Goal: Check status: Check status

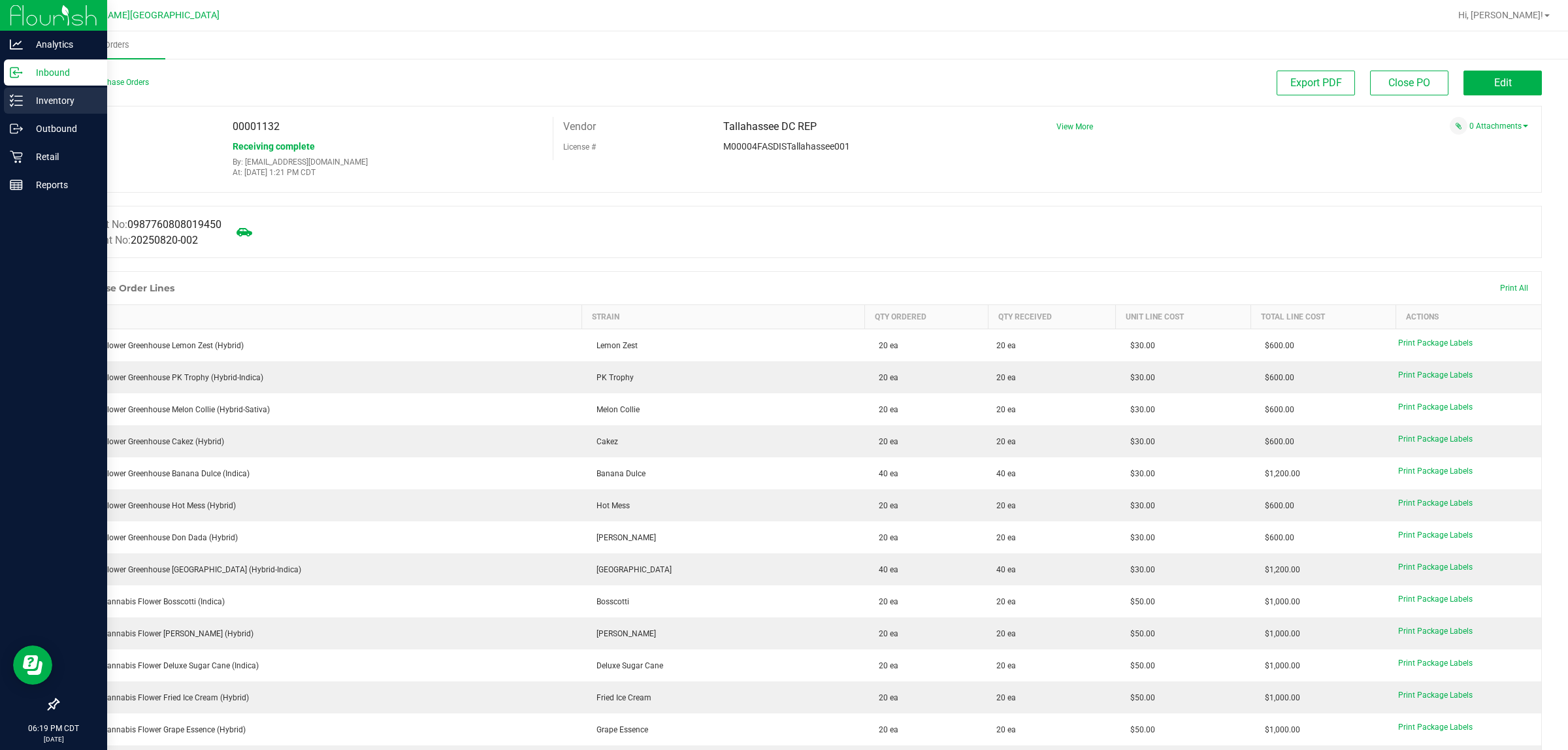
scroll to position [2770, 0]
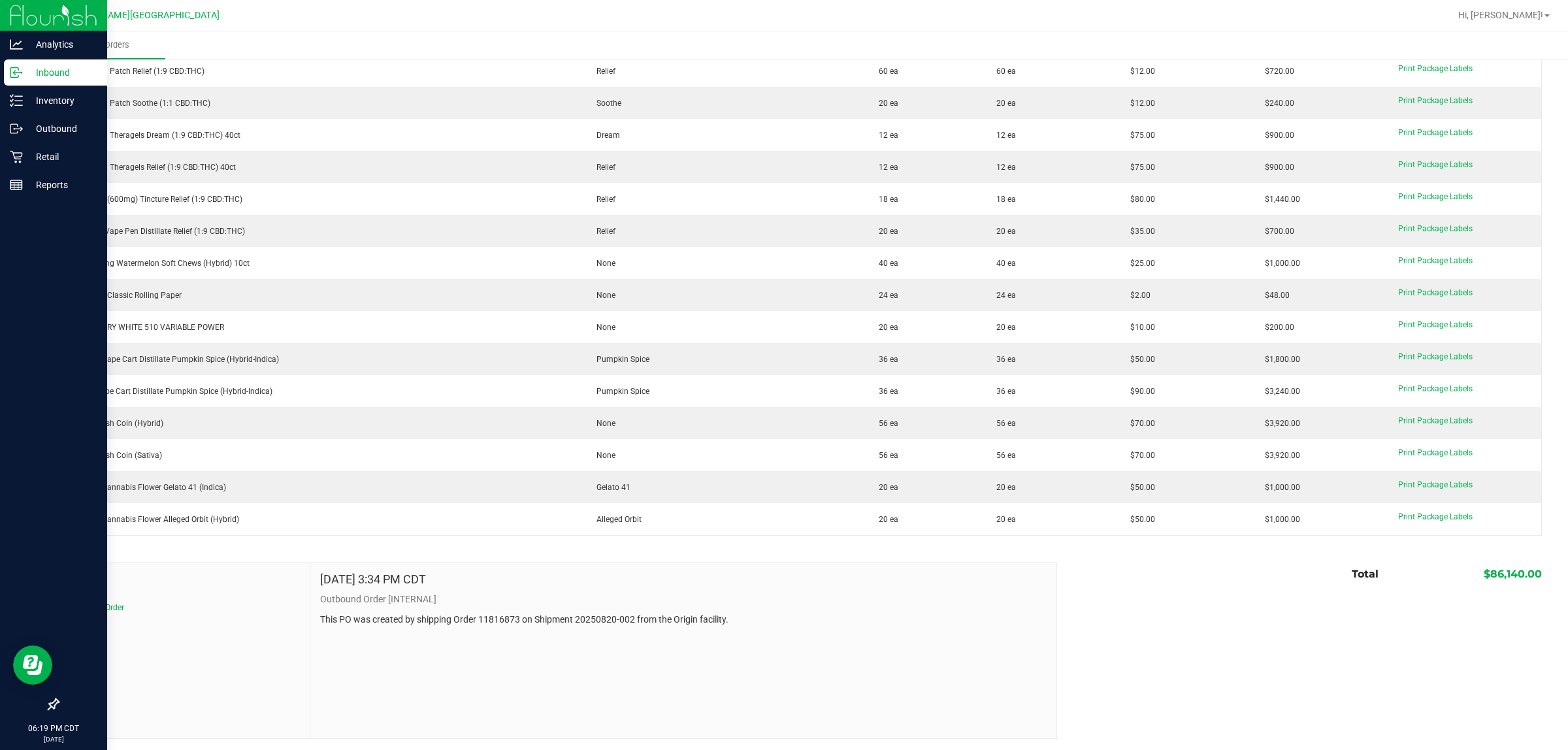
click at [23, 83] on div "Inbound" at bounding box center [55, 72] width 104 height 26
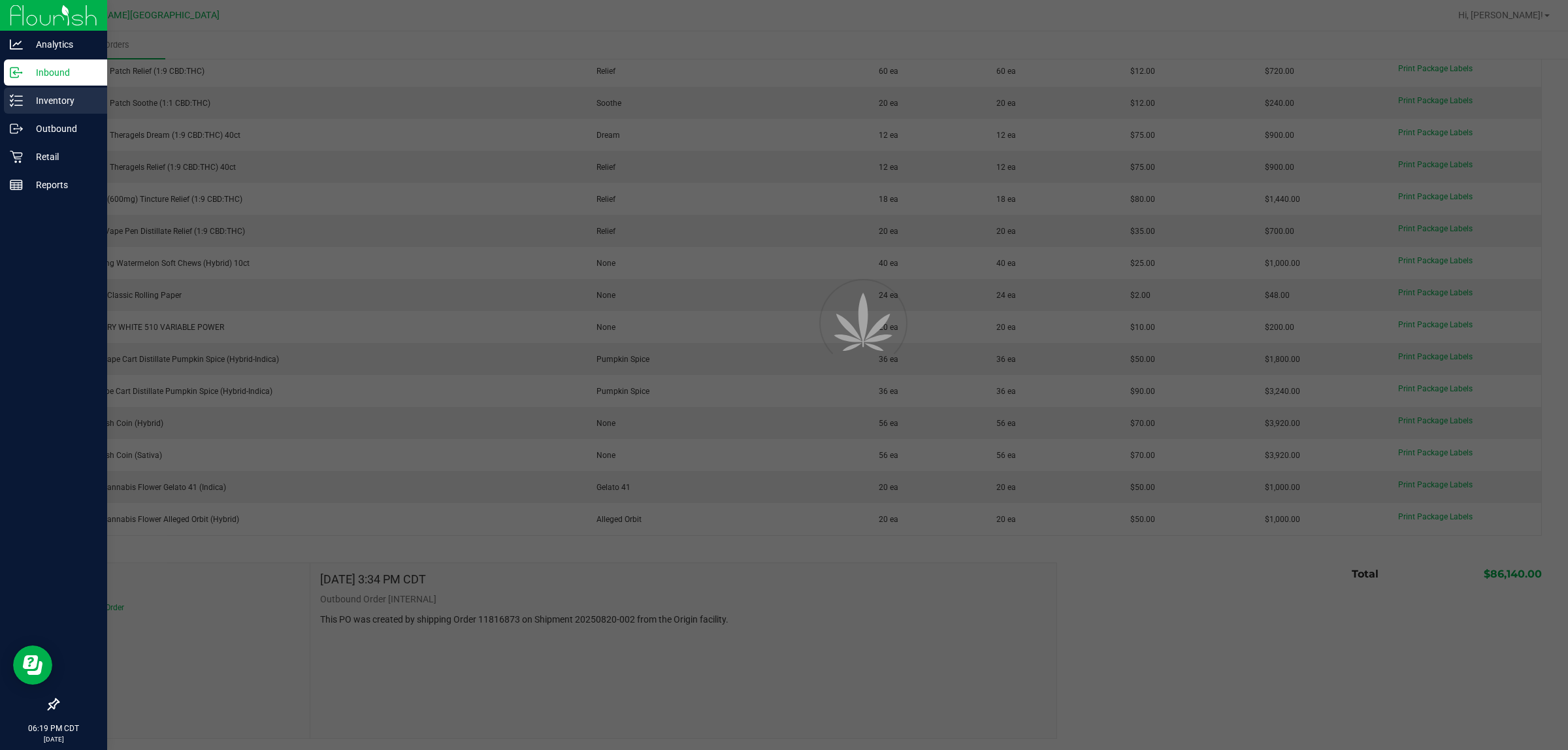
click at [23, 88] on div "Inventory" at bounding box center [55, 100] width 104 height 26
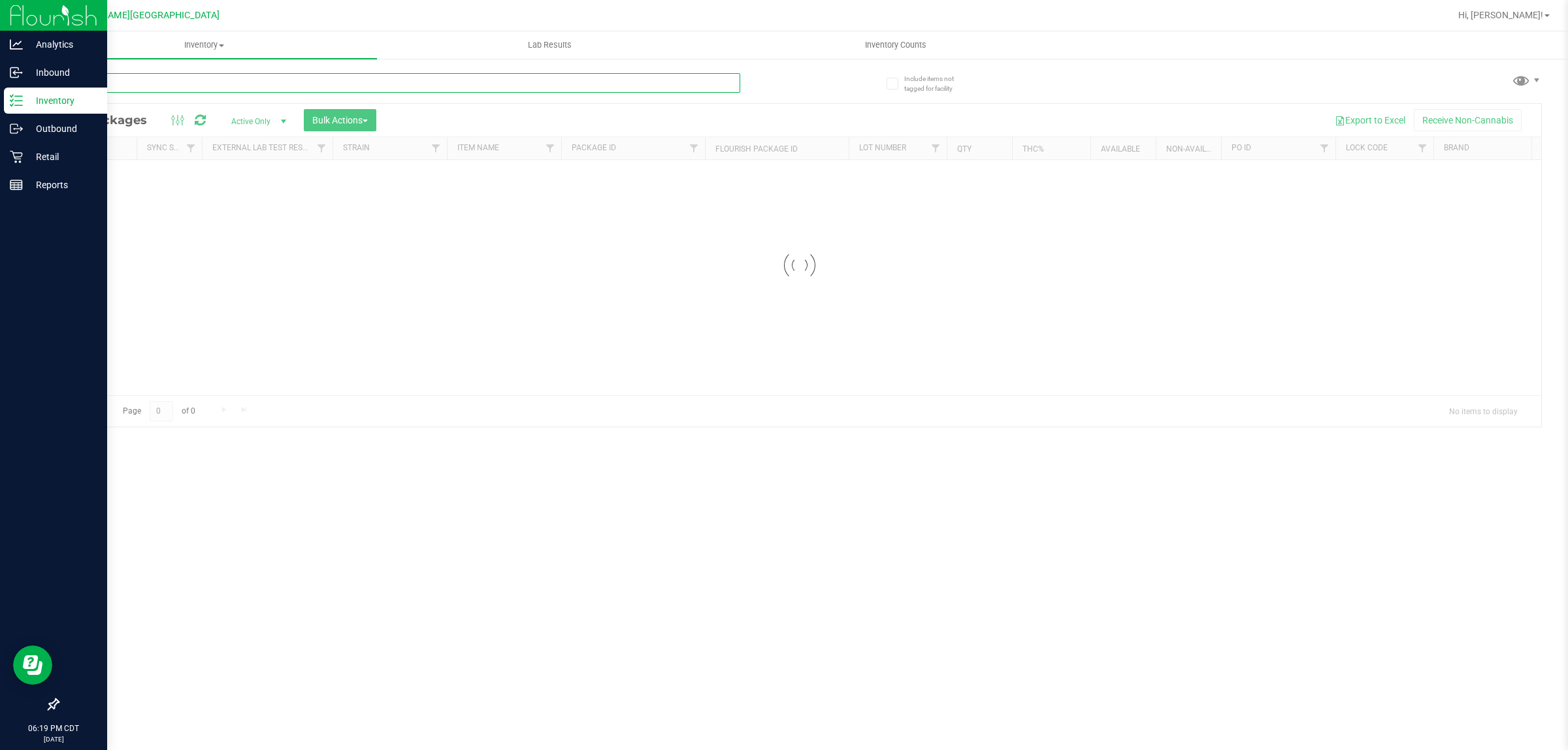
click at [223, 75] on input "text" at bounding box center [399, 83] width 683 height 19
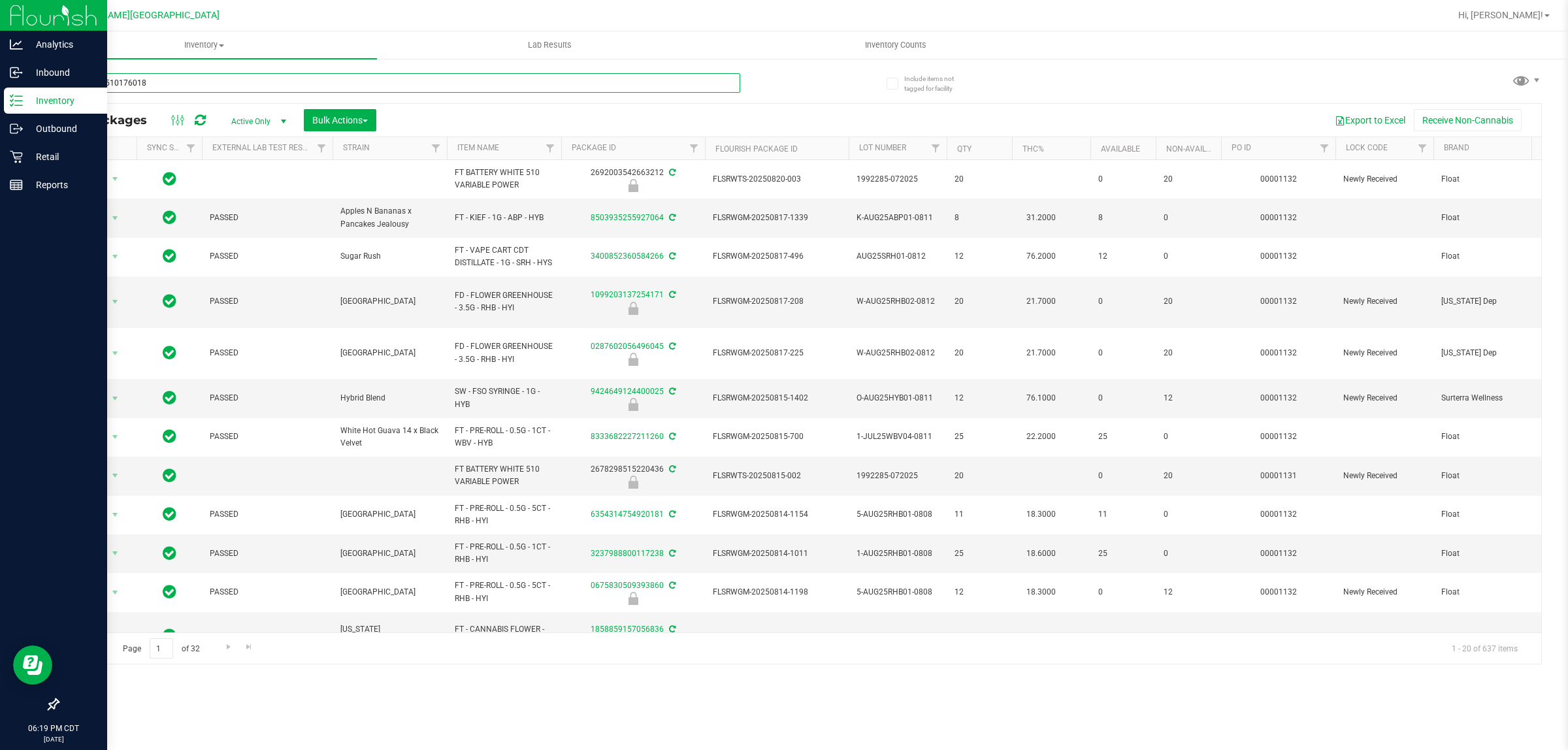
type input "0443745101760186"
